Goal: Check status: Check status

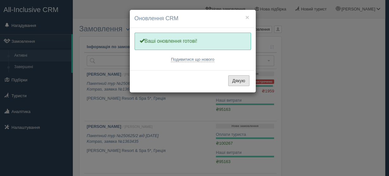
click at [238, 79] on button "Дякую" at bounding box center [238, 80] width 21 height 11
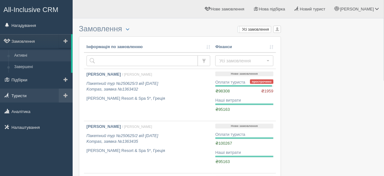
click at [30, 97] on link "Туристи" at bounding box center [36, 96] width 73 height 14
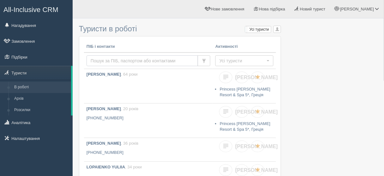
paste input "[PHONE_NUMBER]"
type input "[PHONE_NUMBER]"
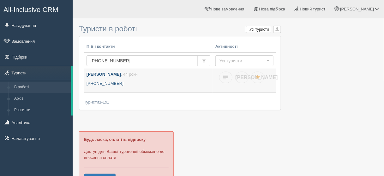
click at [126, 79] on link "ОЧЕРЕТЯНА ЖАННА АДАМІВНА , 44 роки +380 67 754 2784" at bounding box center [148, 80] width 129 height 23
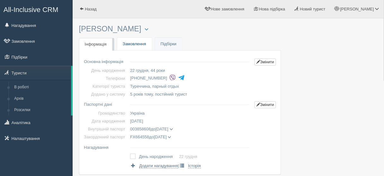
click at [134, 45] on link "Замовлення" at bounding box center [134, 44] width 35 height 13
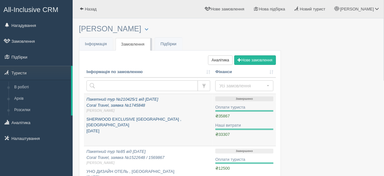
click at [128, 103] on icon "Пакетний тур №210425/1 від [DATE] Coral Travel, заявка №1745848 [PERSON_NAME]" at bounding box center [149, 105] width 124 height 16
